Goal: Transaction & Acquisition: Purchase product/service

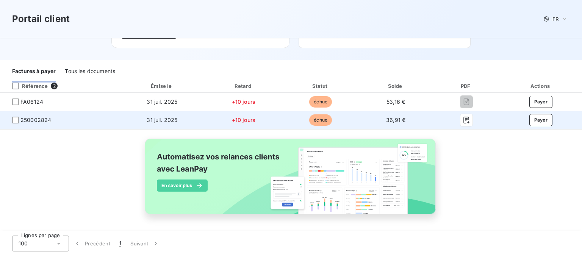
scroll to position [95, 0]
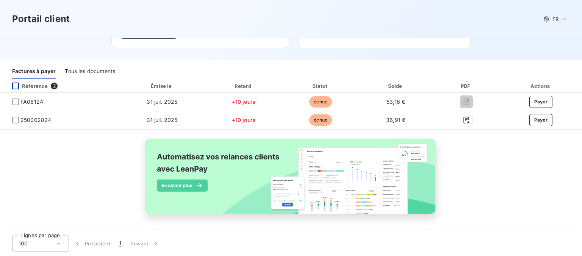
click at [17, 89] on div at bounding box center [15, 86] width 7 height 7
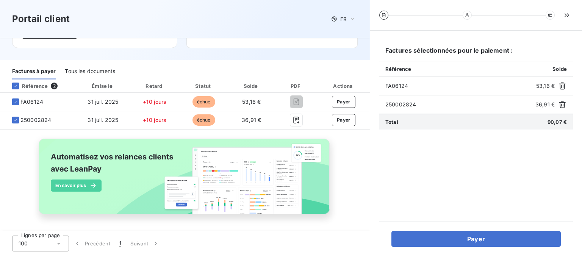
scroll to position [130, 0]
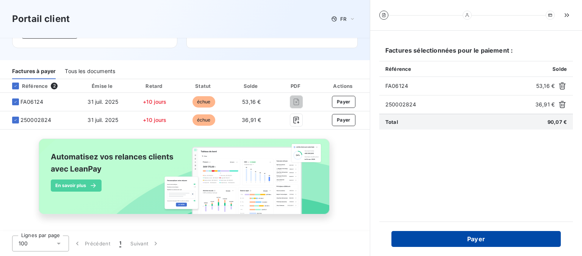
click at [451, 235] on button "Payer" at bounding box center [475, 239] width 169 height 16
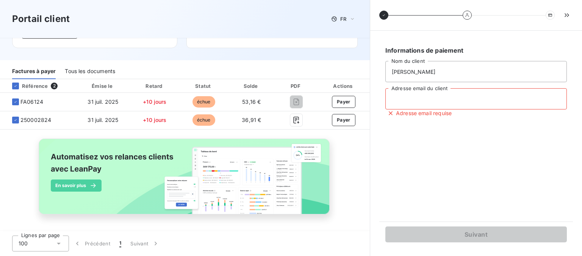
click at [421, 108] on input "Adresse email du client" at bounding box center [475, 98] width 181 height 21
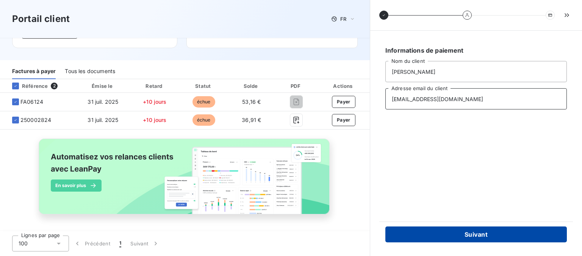
type input "[EMAIL_ADDRESS][DOMAIN_NAME]"
click at [463, 233] on button "Suivant" at bounding box center [475, 235] width 181 height 16
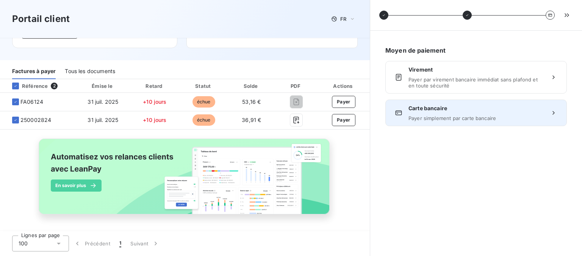
click at [470, 121] on span "Payer simplement par carte bancaire" at bounding box center [475, 118] width 135 height 6
